Goal: Task Accomplishment & Management: Use online tool/utility

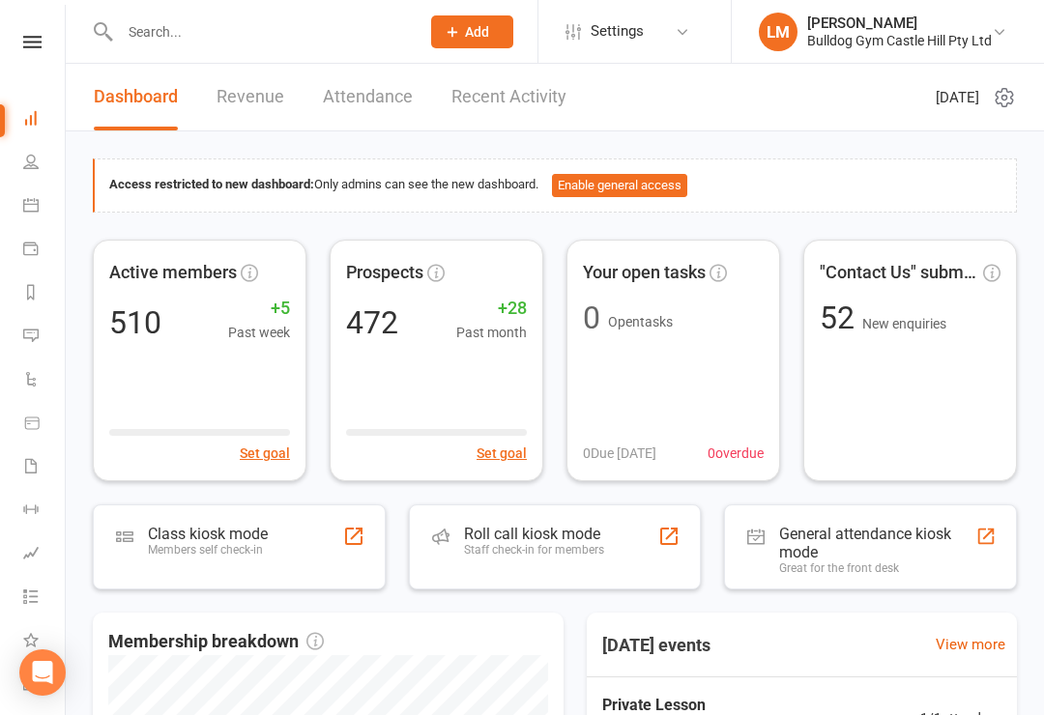
click at [238, 533] on div "Class kiosk mode" at bounding box center [208, 534] width 120 height 18
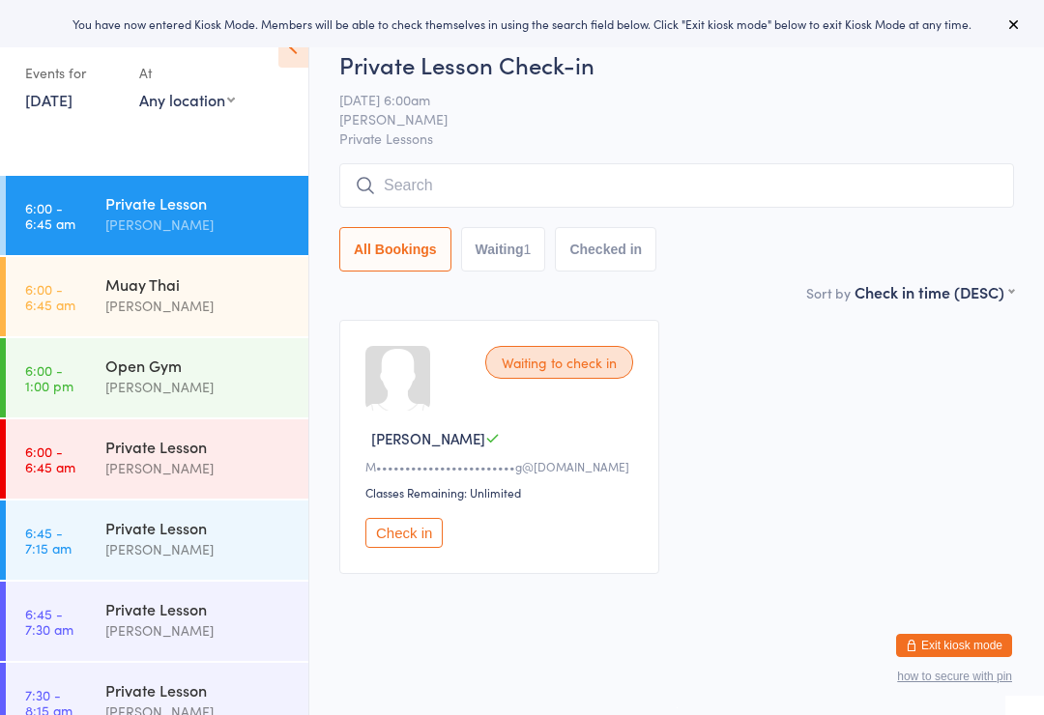
click at [124, 290] on div "Muay Thai" at bounding box center [198, 284] width 187 height 21
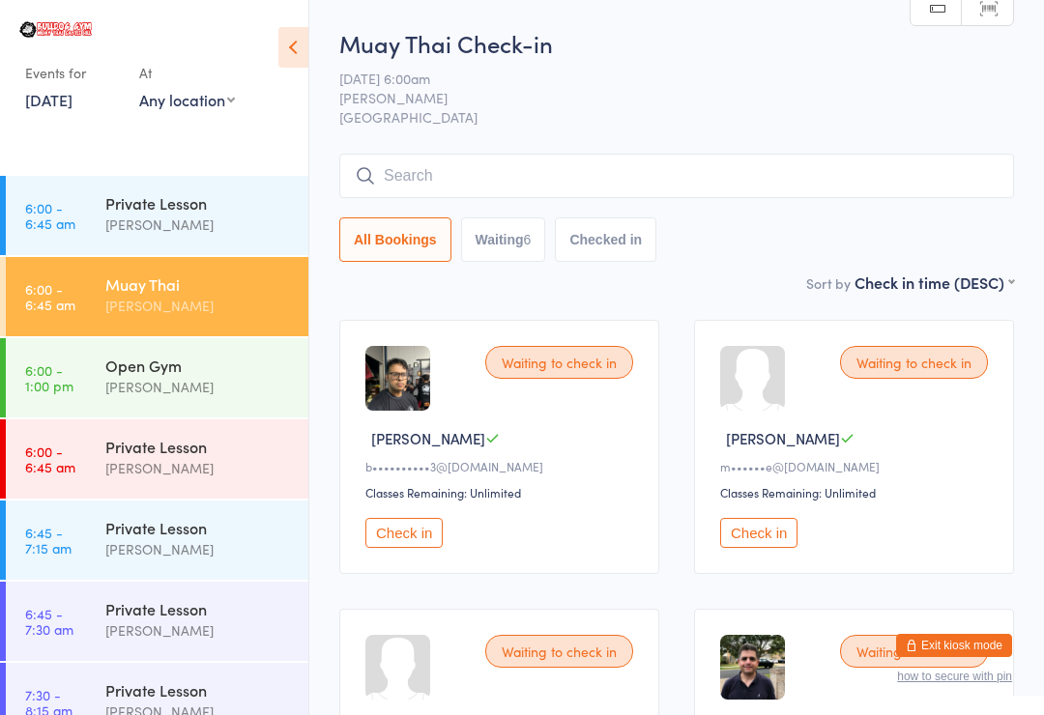
click at [768, 532] on button "Check in" at bounding box center [758, 533] width 77 height 30
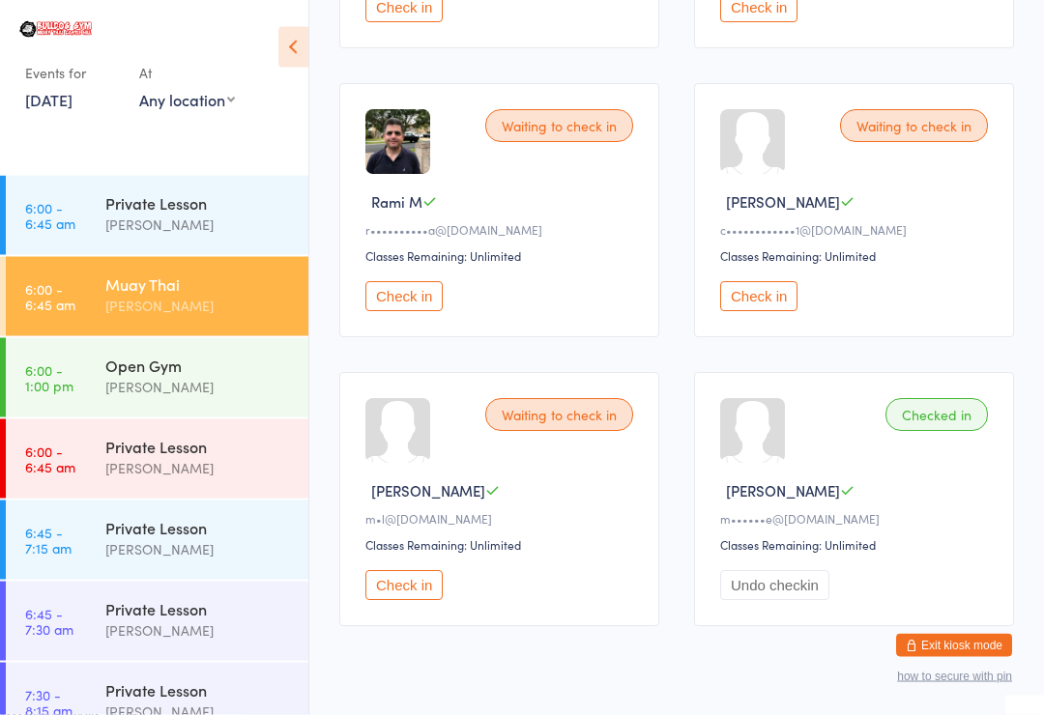
scroll to position [527, 0]
click at [420, 590] on button "Check in" at bounding box center [403, 584] width 77 height 30
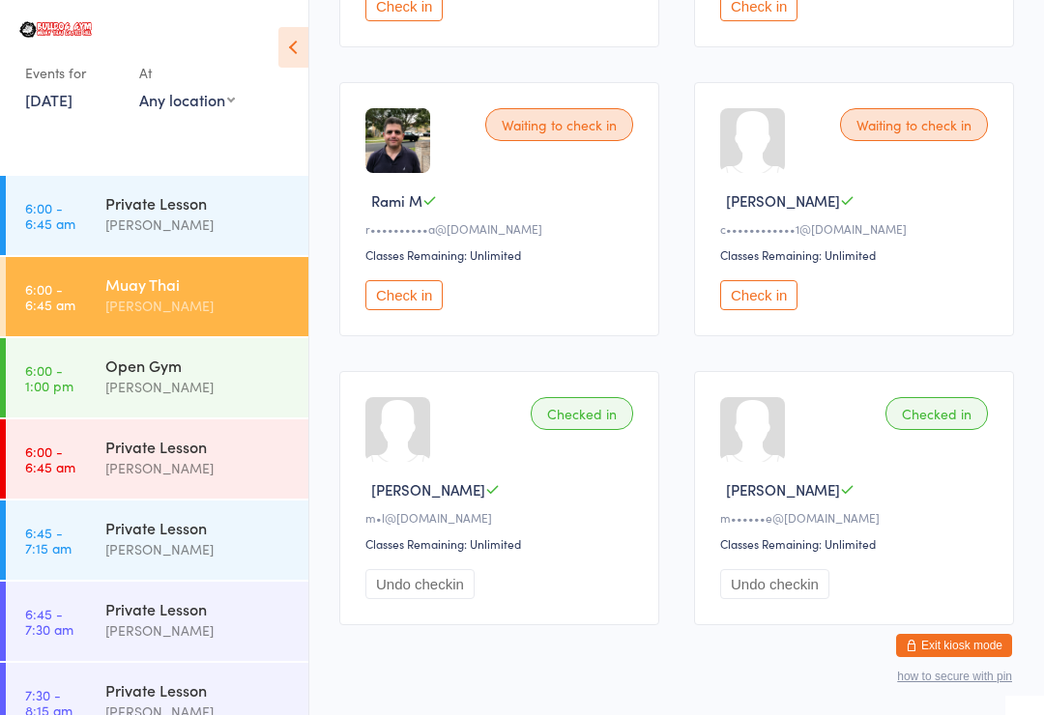
click at [299, 42] on icon at bounding box center [293, 47] width 30 height 41
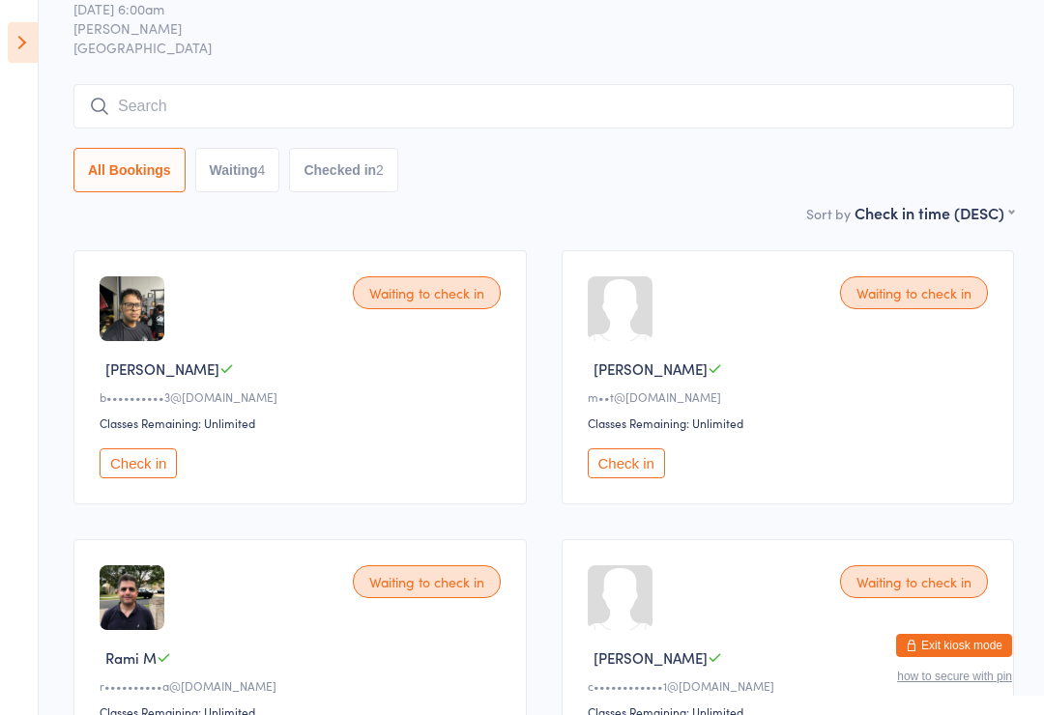
scroll to position [0, 0]
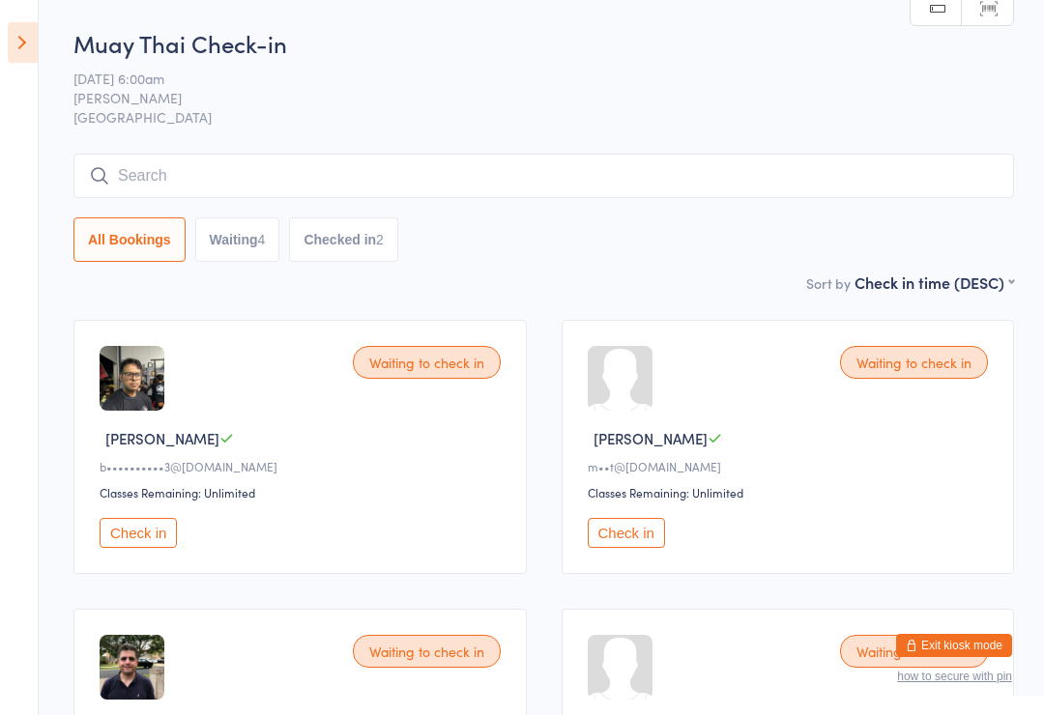
click at [491, 178] on input "search" at bounding box center [543, 176] width 940 height 44
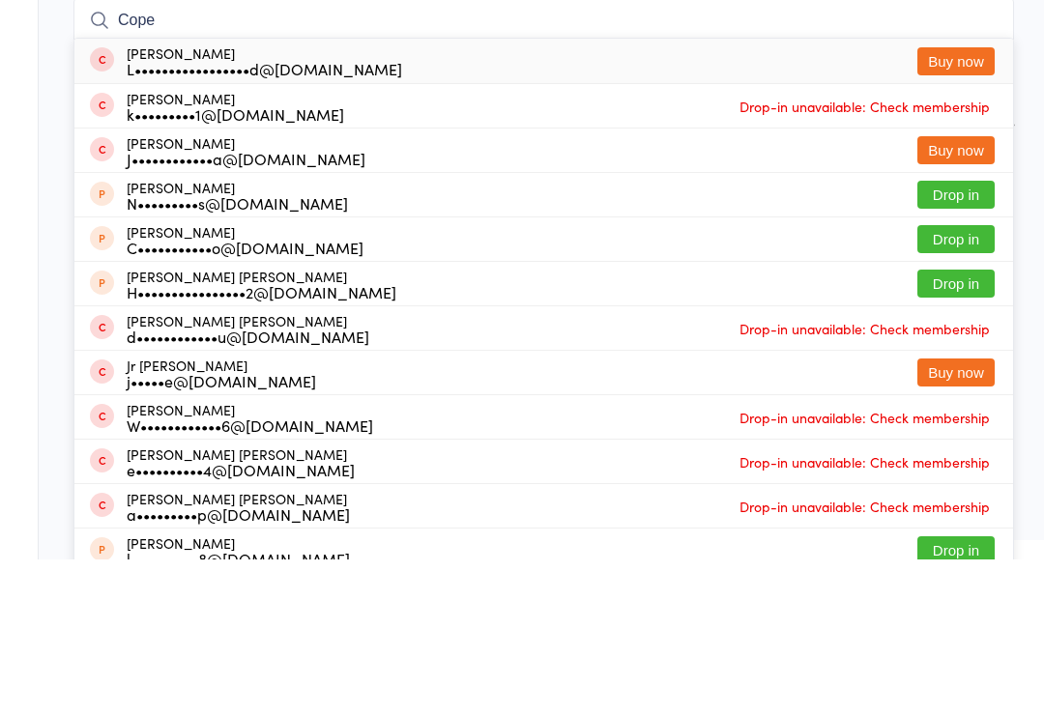
type input "Cope"
click at [965, 203] on button "Buy now" at bounding box center [955, 217] width 77 height 28
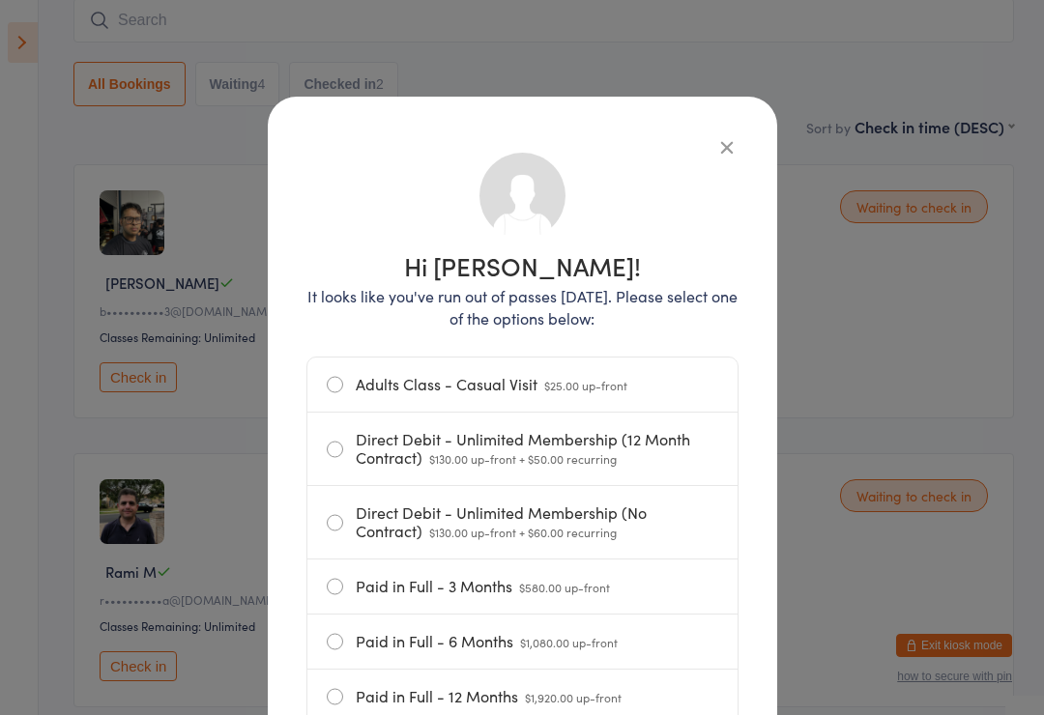
click at [630, 372] on label "Adults Class - Casual Visit $25.00 up-front" at bounding box center [522, 385] width 391 height 54
click at [0, 0] on input "Adults Class - Casual Visit $25.00 up-front" at bounding box center [0, 0] width 0 height 0
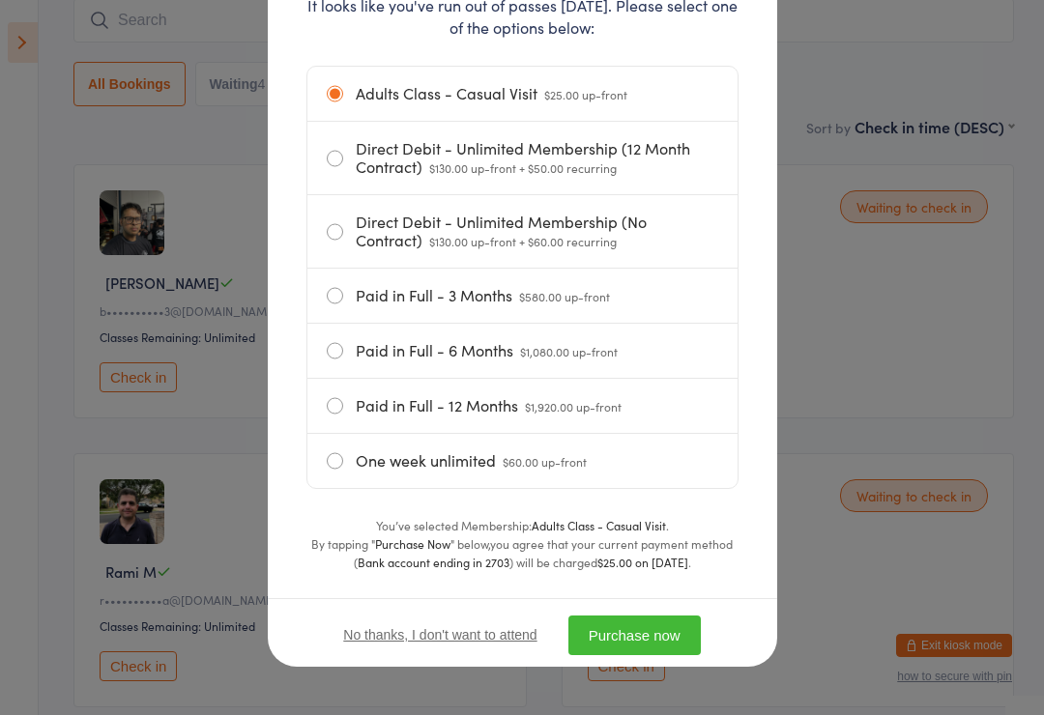
scroll to position [298, 0]
click at [656, 620] on button "Purchase now" at bounding box center [634, 636] width 132 height 40
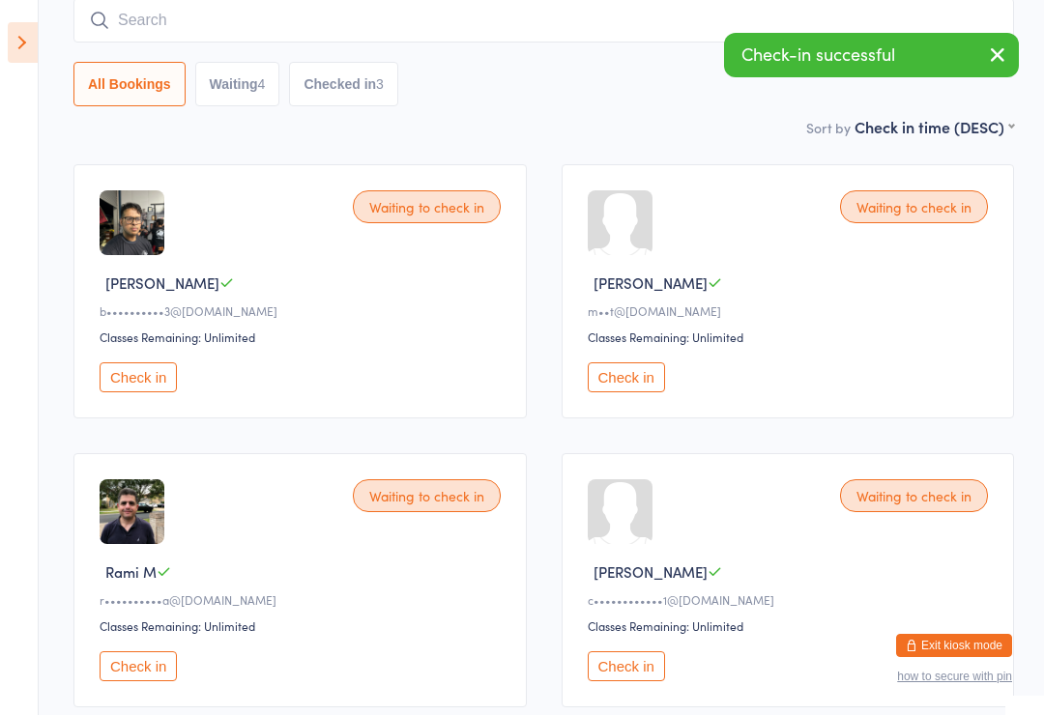
click at [476, 22] on input "search" at bounding box center [543, 20] width 940 height 44
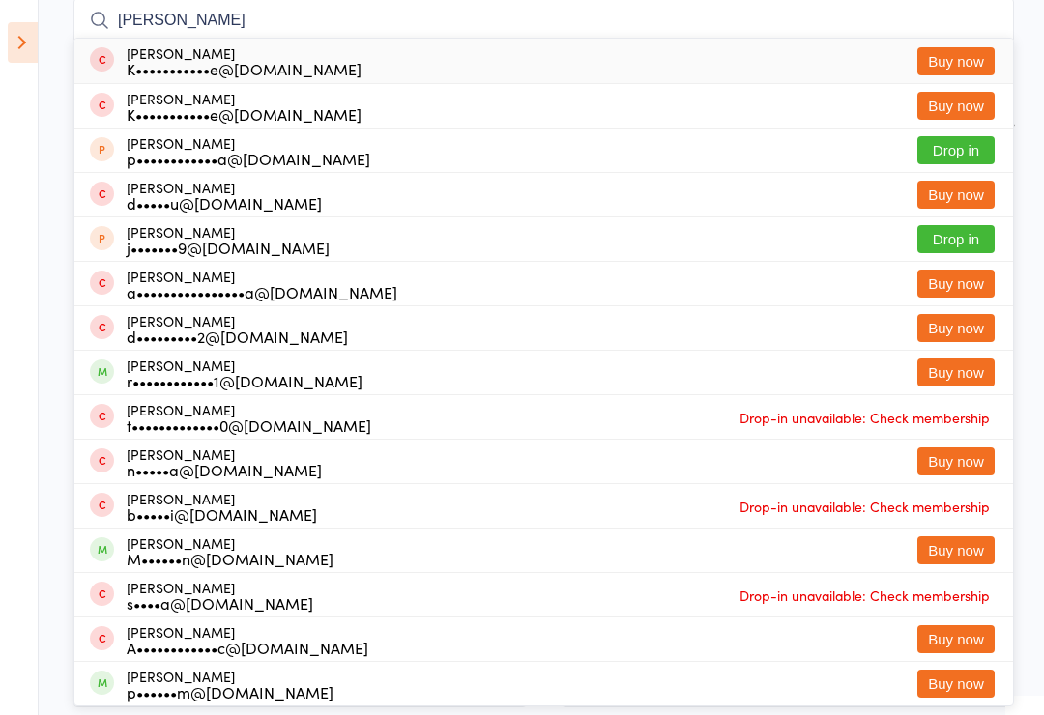
type input "[PERSON_NAME]"
click at [965, 55] on button "Buy now" at bounding box center [955, 61] width 77 height 28
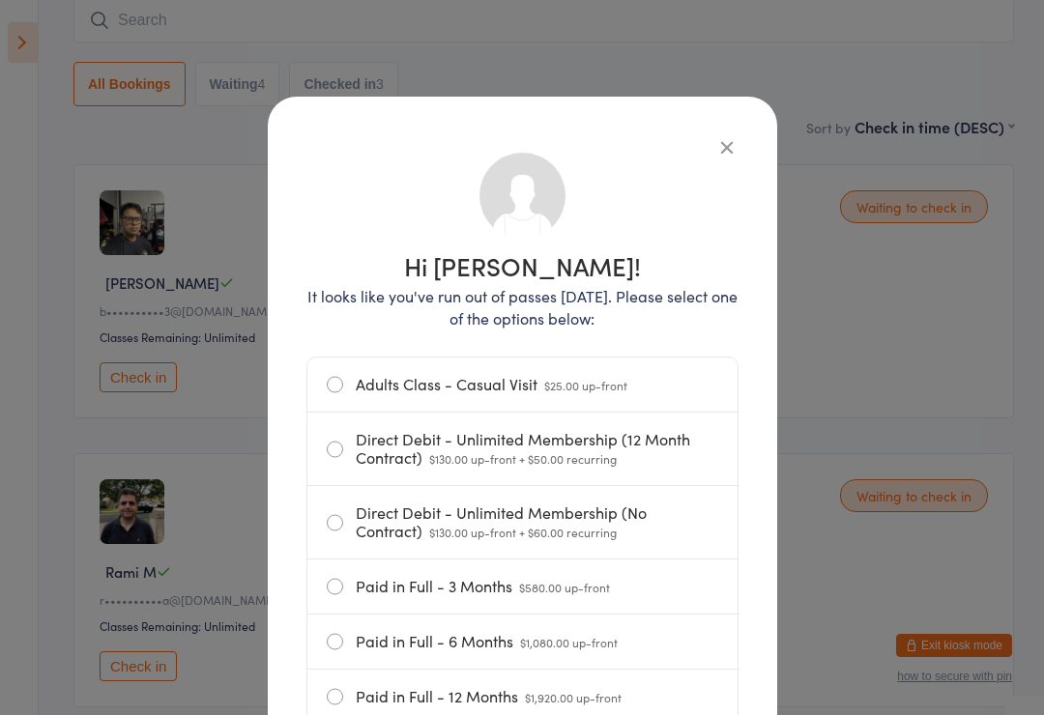
click at [614, 374] on label "Adults Class - Casual Visit $25.00 up-front" at bounding box center [522, 385] width 391 height 54
click at [0, 0] on input "Adults Class - Casual Visit $25.00 up-front" at bounding box center [0, 0] width 0 height 0
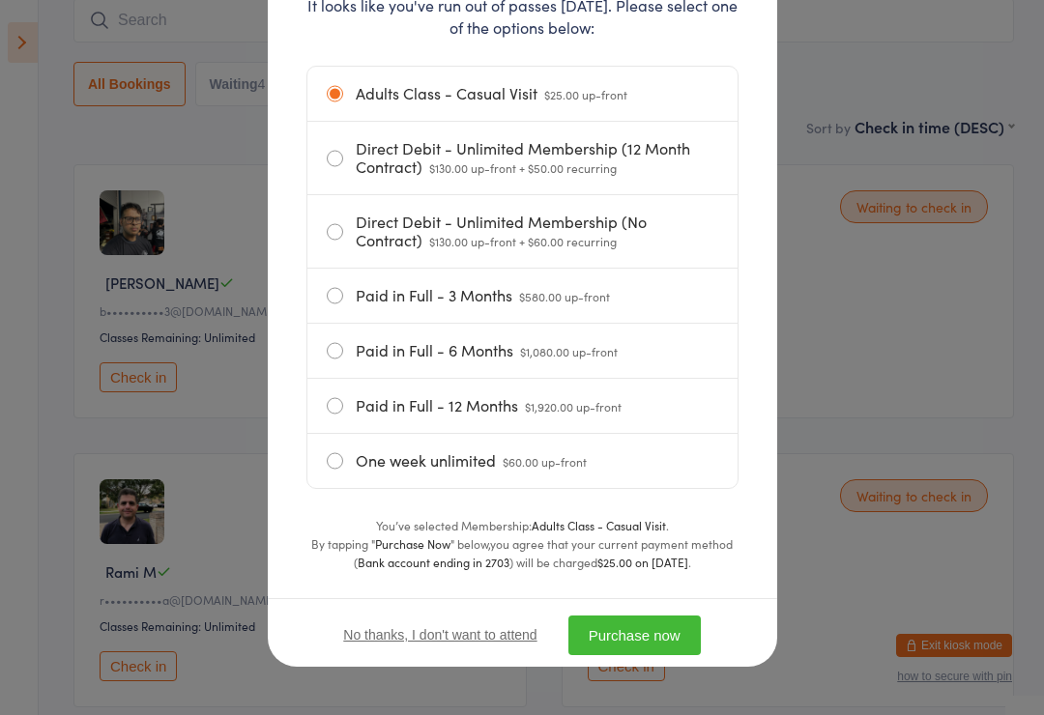
click at [668, 631] on button "Purchase now" at bounding box center [634, 636] width 132 height 40
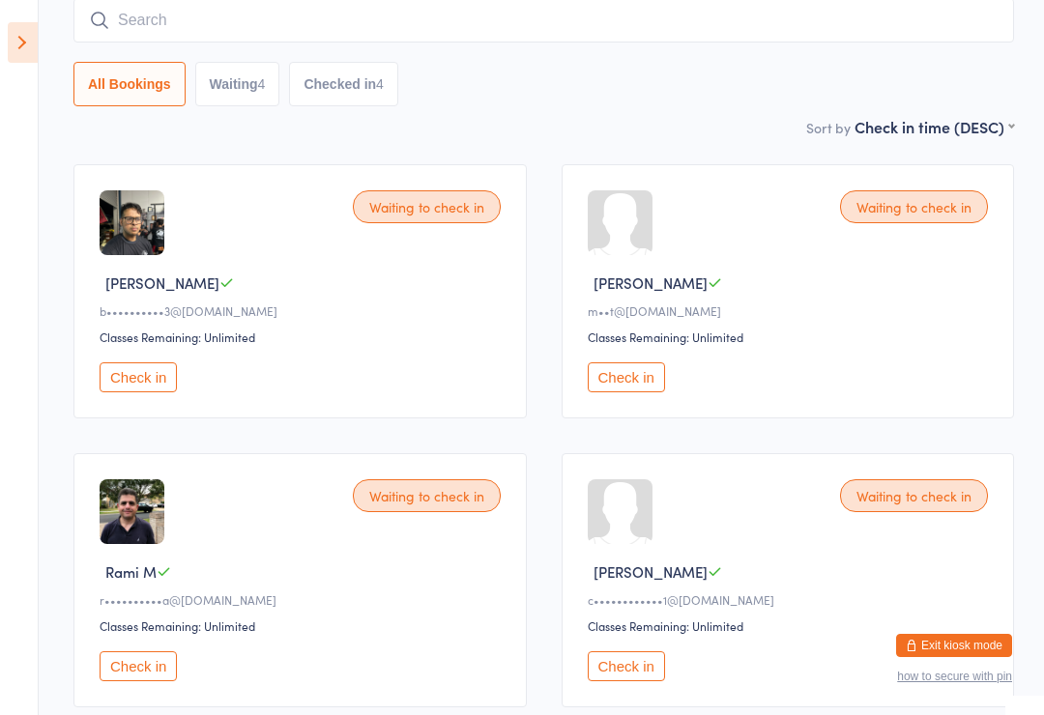
click at [643, 678] on button "Check in" at bounding box center [626, 666] width 77 height 30
click at [127, 665] on button "Check in" at bounding box center [138, 666] width 77 height 30
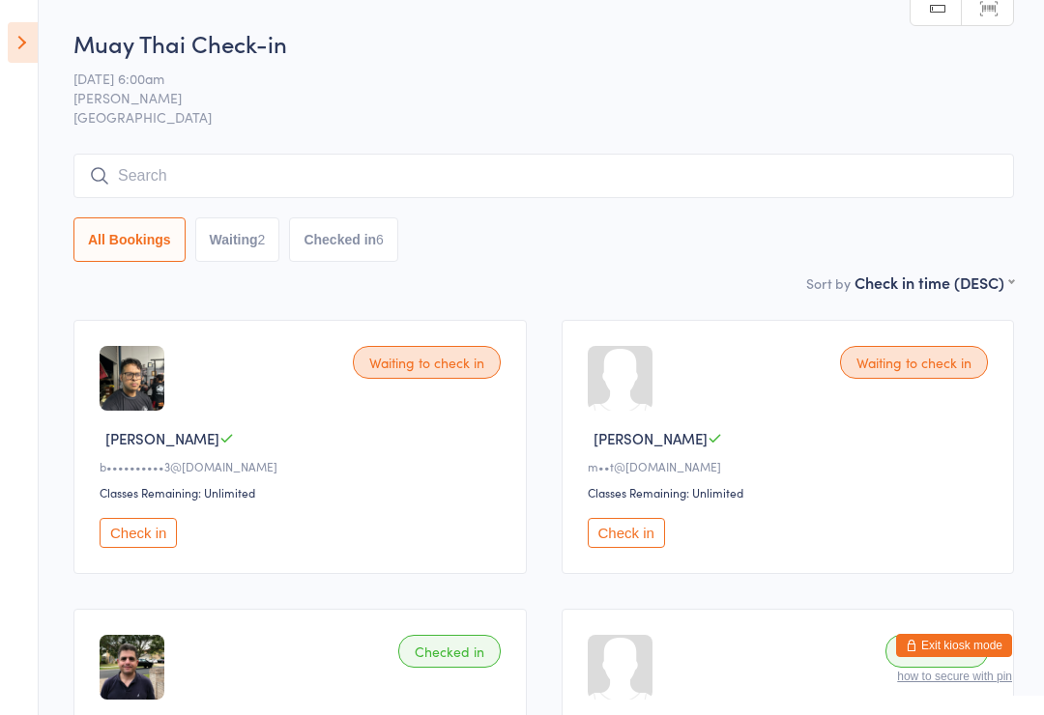
click at [417, 177] on input "search" at bounding box center [543, 176] width 940 height 44
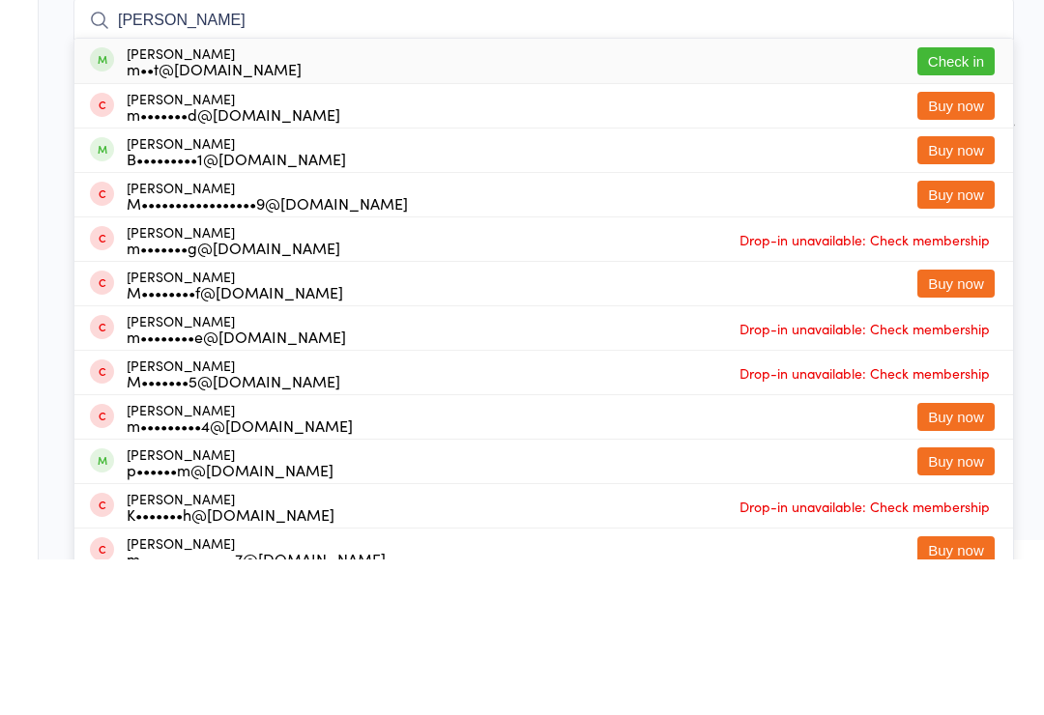
type input "[PERSON_NAME]"
click at [973, 203] on button "Check in" at bounding box center [955, 217] width 77 height 28
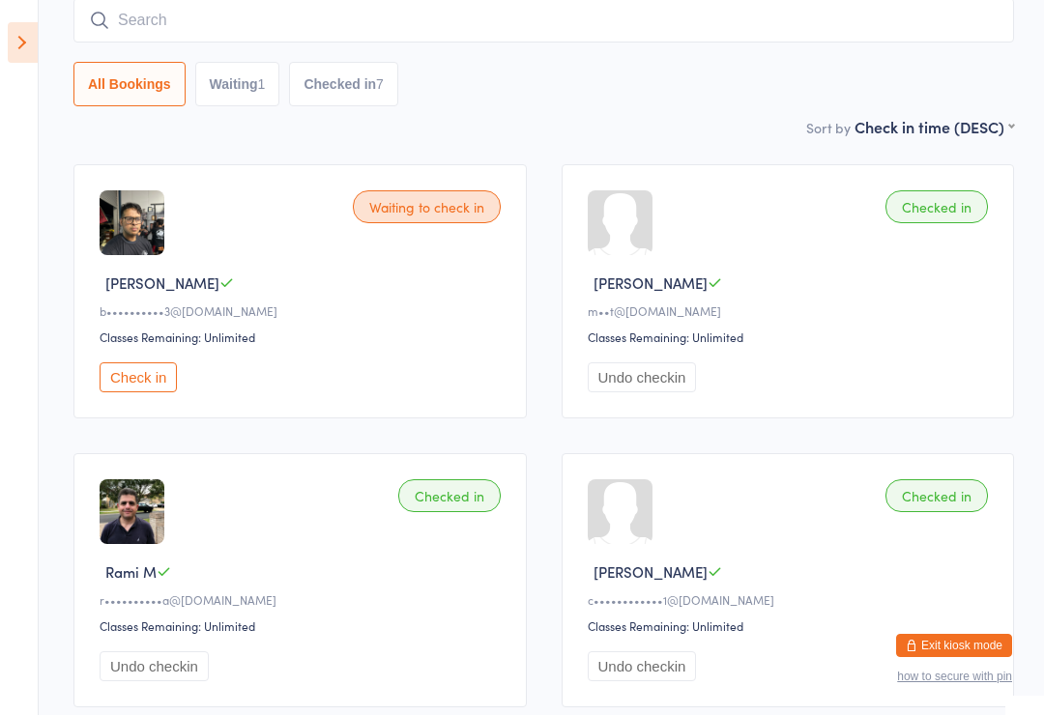
click at [621, 38] on input "search" at bounding box center [543, 20] width 940 height 44
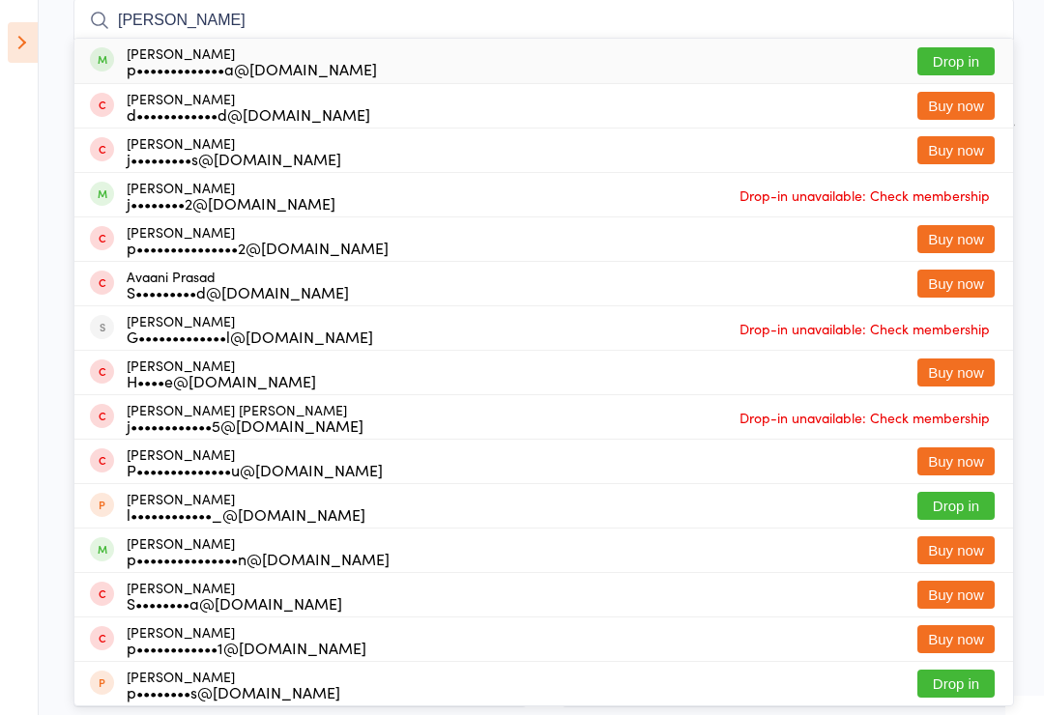
type input "[PERSON_NAME]"
click at [958, 72] on button "Drop in" at bounding box center [955, 61] width 77 height 28
